Goal: Task Accomplishment & Management: Use online tool/utility

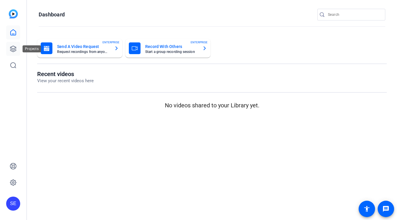
click at [13, 51] on icon at bounding box center [13, 49] width 6 height 6
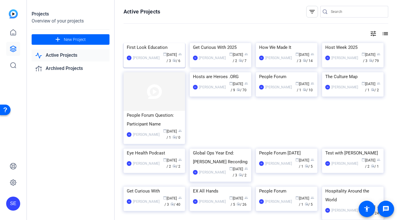
click at [156, 43] on img at bounding box center [155, 43] width 62 height 0
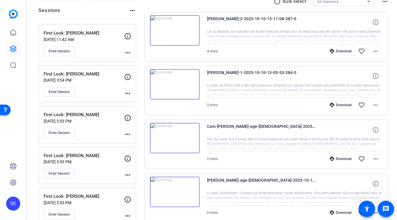
scroll to position [52, 0]
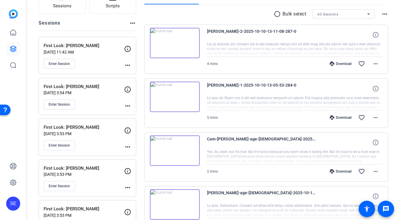
click at [174, 99] on img at bounding box center [175, 97] width 50 height 30
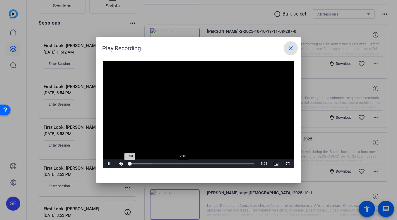
click at [183, 165] on div "Loaded : 100.00% 2:10 0:00" at bounding box center [192, 164] width 130 height 9
click at [220, 162] on div "Loaded : 100.00% 3:41 2:11" at bounding box center [192, 164] width 130 height 9
click at [241, 164] on div "Loaded : 100.00% 4:34 3:45" at bounding box center [192, 163] width 125 height 1
click at [289, 46] on mat-icon "close" at bounding box center [290, 48] width 7 height 7
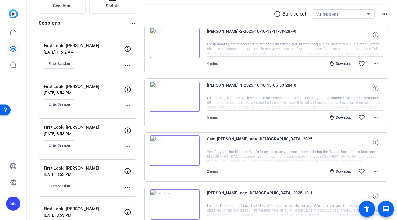
click at [177, 43] on img at bounding box center [175, 43] width 50 height 30
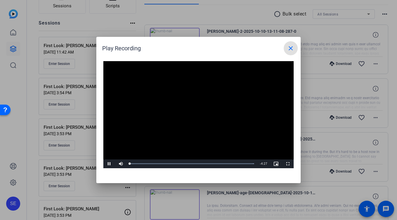
click at [192, 111] on video "Video Player" at bounding box center [198, 114] width 190 height 107
click at [166, 164] on div "Loaded : 100.00% 1:22 0:00" at bounding box center [192, 163] width 125 height 1
click at [175, 138] on video "Video Player" at bounding box center [198, 114] width 190 height 107
click at [202, 161] on div "Loaded : 100.00% 2:34 1:19" at bounding box center [192, 164] width 130 height 9
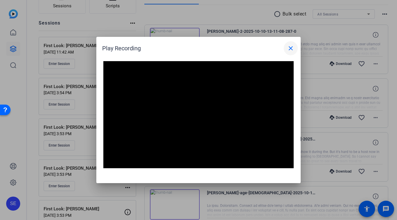
click at [294, 49] on mat-icon "close" at bounding box center [290, 48] width 7 height 7
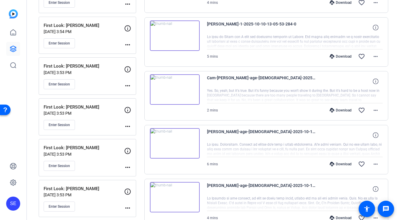
scroll to position [0, 0]
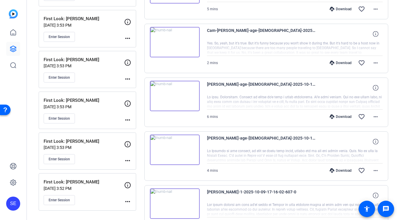
click at [103, 108] on p "[DATE] 3:53 PM" at bounding box center [84, 107] width 81 height 5
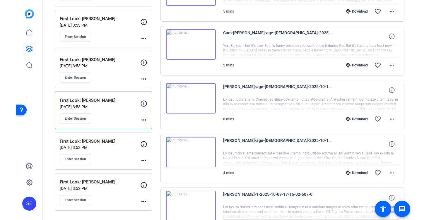
scroll to position [158, 0]
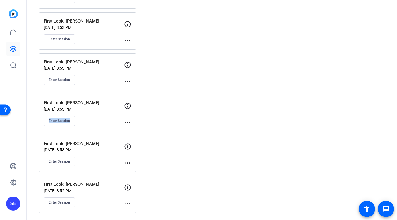
click at [76, 118] on div "Enter Session" at bounding box center [84, 121] width 81 height 10
click at [62, 123] on button "Enter Session" at bounding box center [59, 121] width 31 height 10
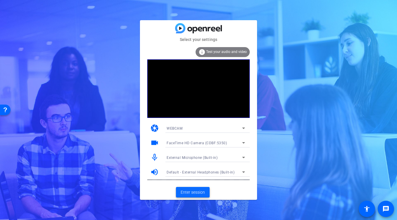
click at [204, 197] on span at bounding box center [193, 192] width 34 height 14
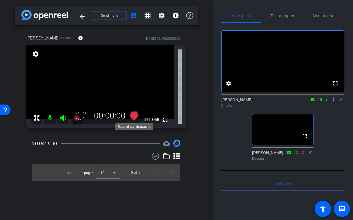
click at [135, 117] on icon at bounding box center [134, 115] width 9 height 9
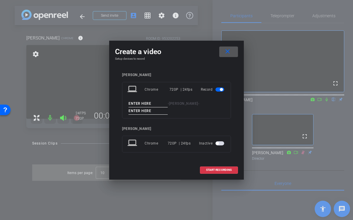
click at [143, 103] on input at bounding box center [148, 103] width 39 height 7
type input "Doug"
click at [142, 112] on input at bounding box center [148, 111] width 39 height 7
type input "1"
click at [211, 169] on span "START RECORDING" at bounding box center [219, 170] width 26 height 3
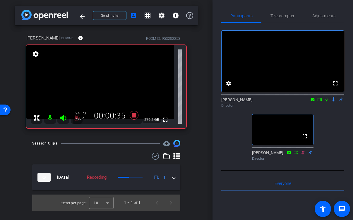
click at [327, 102] on icon at bounding box center [327, 100] width 5 height 4
click at [329, 102] on icon at bounding box center [327, 100] width 5 height 4
click at [327, 102] on icon at bounding box center [327, 100] width 2 height 4
click at [327, 102] on icon at bounding box center [326, 100] width 3 height 4
click at [327, 102] on icon at bounding box center [327, 100] width 2 height 4
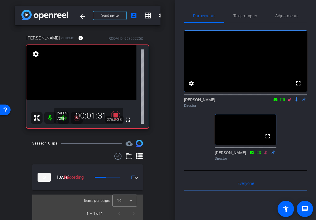
click at [290, 102] on icon at bounding box center [289, 100] width 5 height 4
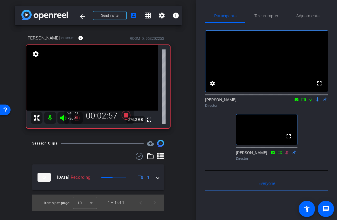
click at [311, 102] on icon at bounding box center [310, 100] width 2 height 4
click at [311, 102] on icon at bounding box center [310, 100] width 3 height 4
click at [310, 102] on icon at bounding box center [310, 100] width 2 height 4
click at [311, 102] on icon at bounding box center [310, 100] width 3 height 4
click at [311, 102] on icon at bounding box center [310, 100] width 5 height 4
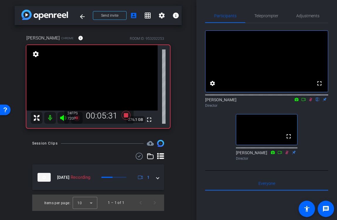
click at [311, 102] on icon at bounding box center [310, 100] width 5 height 4
click at [311, 102] on icon at bounding box center [310, 100] width 3 height 4
click at [312, 102] on icon at bounding box center [310, 100] width 5 height 4
click at [311, 102] on icon at bounding box center [310, 100] width 3 height 4
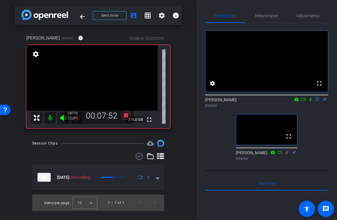
click at [310, 102] on icon at bounding box center [310, 100] width 5 height 4
click at [312, 102] on icon at bounding box center [310, 100] width 5 height 4
click at [127, 115] on icon at bounding box center [126, 115] width 9 height 9
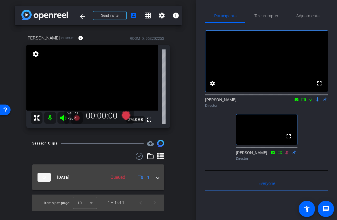
click at [159, 179] on mat-expansion-panel-header "Oct 10, 2025 Queued 1" at bounding box center [98, 178] width 132 height 26
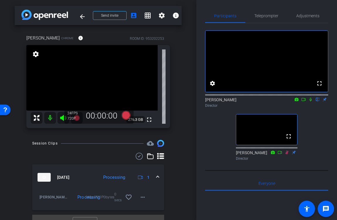
click at [156, 176] on div "Oct 10, 2025 Processing 1" at bounding box center [96, 177] width 119 height 9
